Goal: Find specific page/section: Find specific page/section

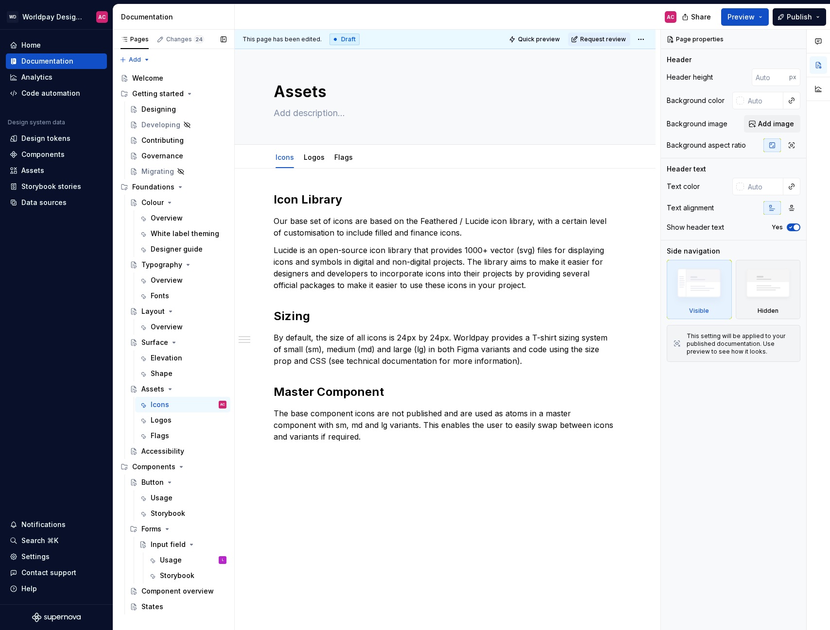
type textarea "*"
click at [50, 205] on div "Data sources" at bounding box center [43, 203] width 45 height 10
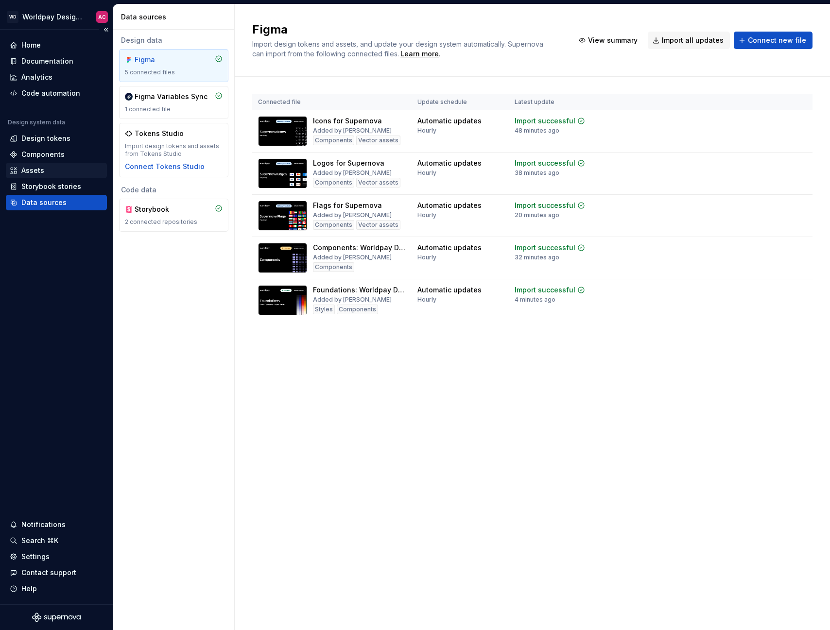
click at [55, 176] on div "Assets" at bounding box center [56, 171] width 101 height 16
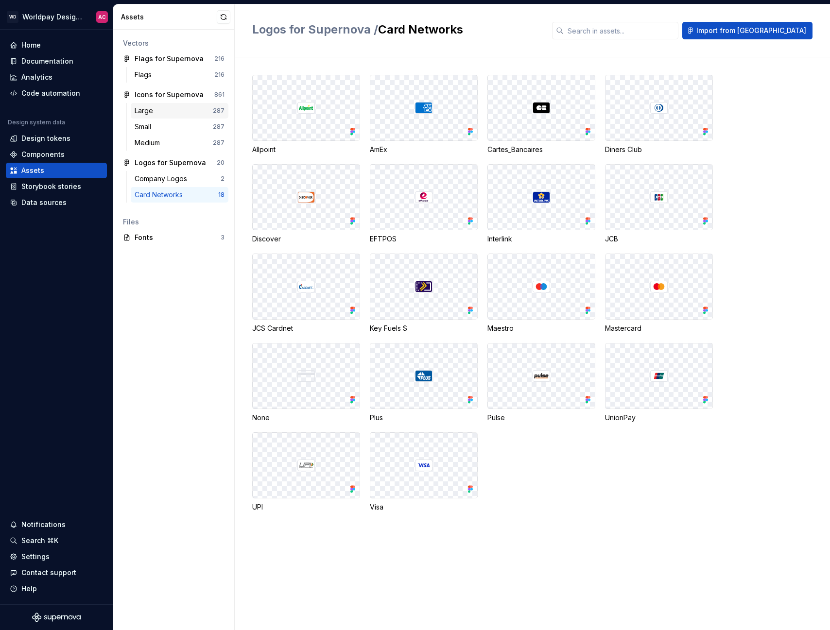
click at [160, 112] on div "Large" at bounding box center [174, 111] width 78 height 10
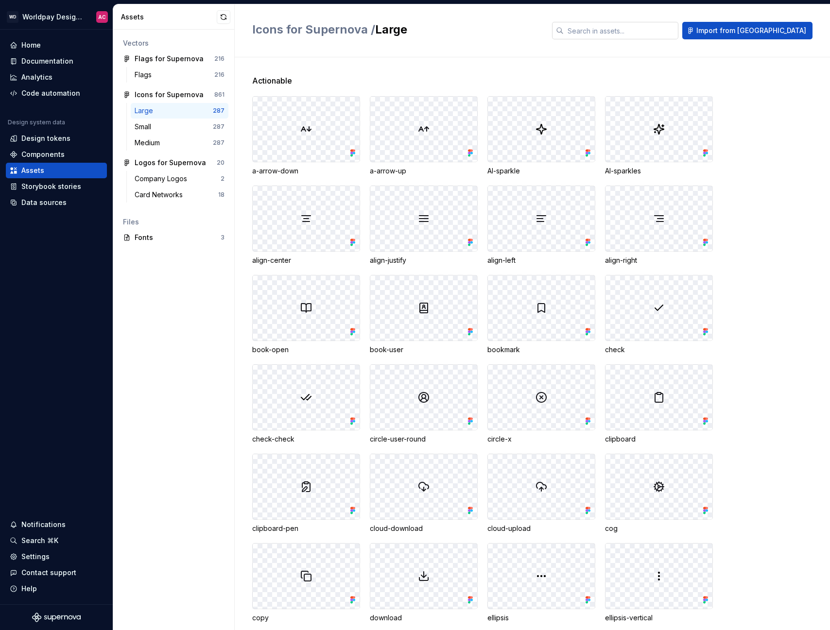
click at [677, 29] on input "text" at bounding box center [621, 30] width 115 height 17
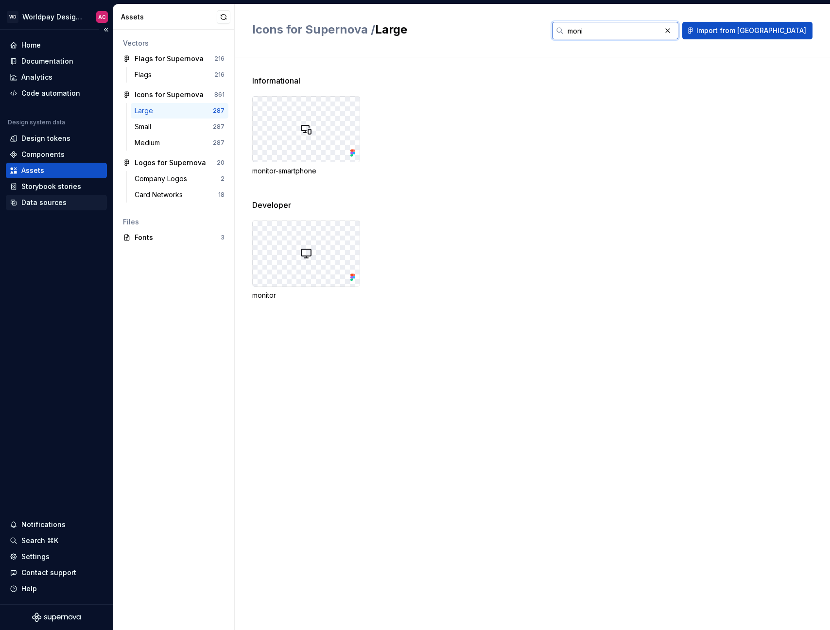
type input "moni"
click at [40, 202] on div "Data sources" at bounding box center [43, 203] width 45 height 10
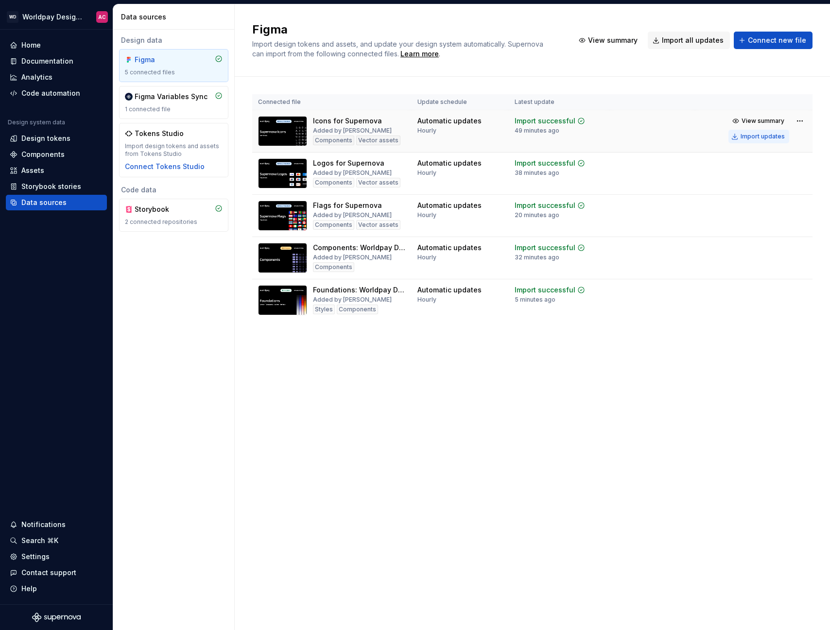
click at [759, 136] on div "Import updates" at bounding box center [763, 137] width 44 height 8
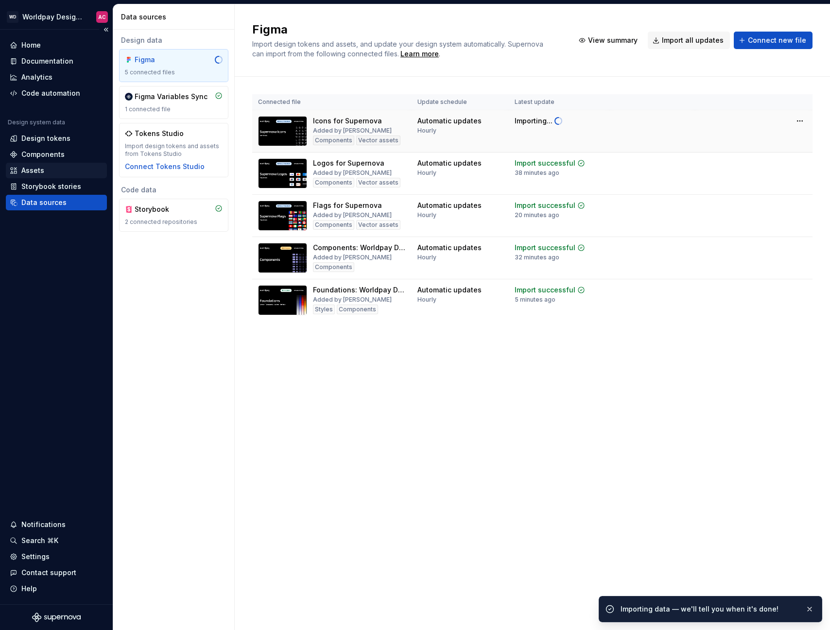
click at [30, 170] on div "Assets" at bounding box center [32, 171] width 23 height 10
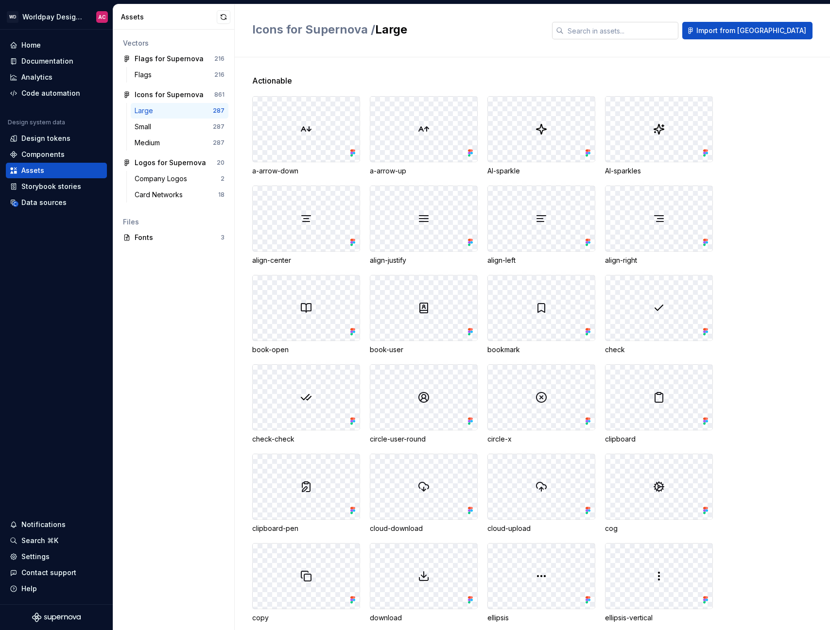
click at [656, 33] on input "text" at bounding box center [621, 30] width 115 height 17
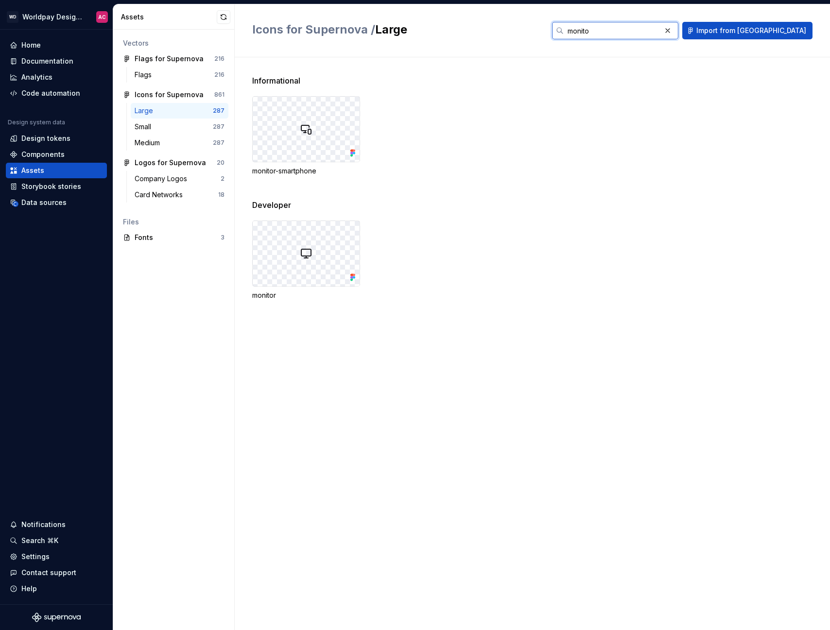
type input "monitor"
